Goal: Transaction & Acquisition: Purchase product/service

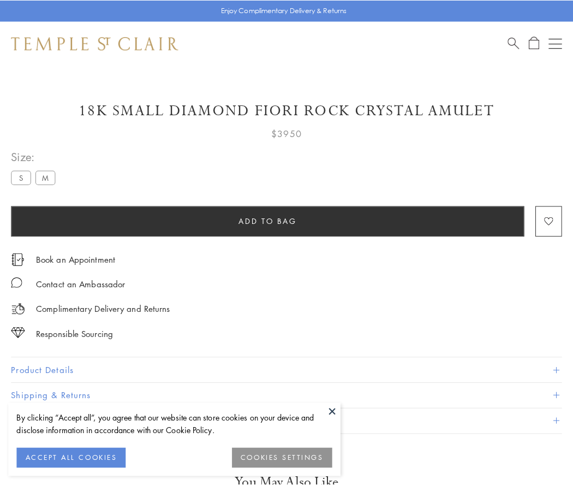
scroll to position [38, 0]
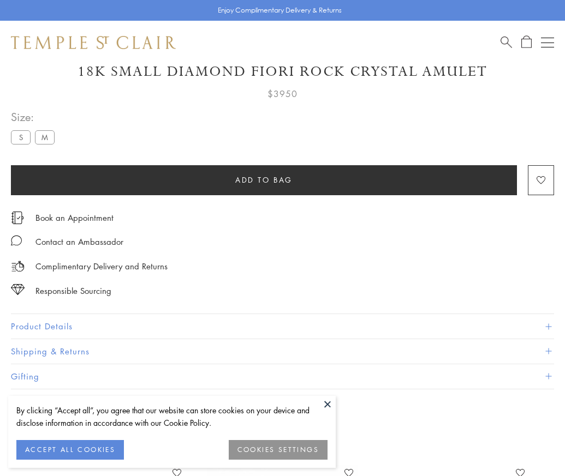
click at [264, 180] on span "Add to bag" at bounding box center [263, 180] width 57 height 12
